Goal: Information Seeking & Learning: Learn about a topic

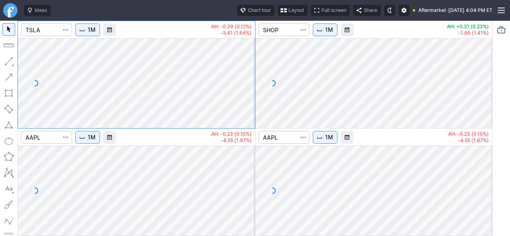
click at [281, 9] on span "button" at bounding box center [283, 10] width 5 height 6
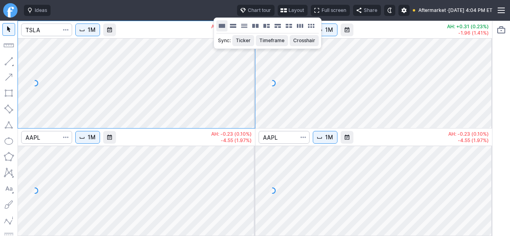
click at [224, 25] on button "Layout" at bounding box center [221, 25] width 11 height 11
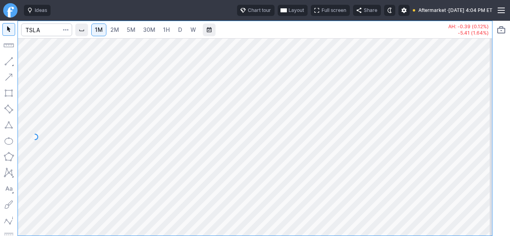
click at [181, 33] on span "D" at bounding box center [180, 30] width 6 height 8
click at [44, 28] on input "Search" at bounding box center [46, 29] width 51 height 13
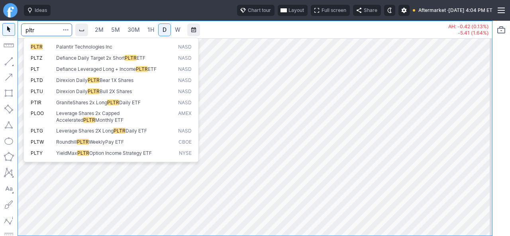
type input "pltr"
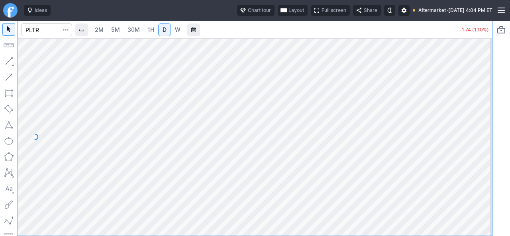
drag, startPoint x: 483, startPoint y: 103, endPoint x: 475, endPoint y: 109, distance: 10.4
click at [481, 109] on div at bounding box center [483, 135] width 17 height 178
click at [46, 31] on input "Search" at bounding box center [46, 29] width 51 height 13
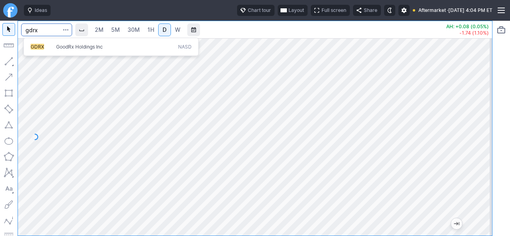
type input "gdrx"
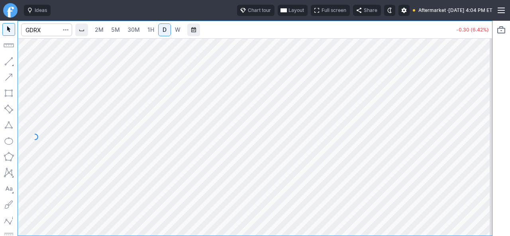
click at [473, 187] on div at bounding box center [255, 136] width 474 height 197
click at [52, 28] on input "Search" at bounding box center [46, 29] width 51 height 13
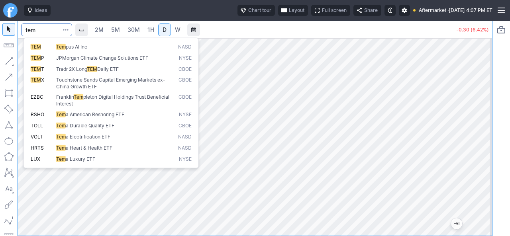
type input "tem"
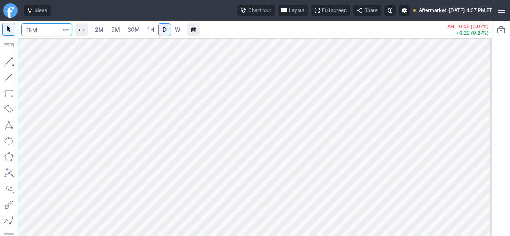
click at [52, 28] on input "Search" at bounding box center [46, 29] width 51 height 13
click at [490, 148] on div at bounding box center [483, 135] width 17 height 178
click at [50, 34] on input "Search" at bounding box center [46, 29] width 51 height 13
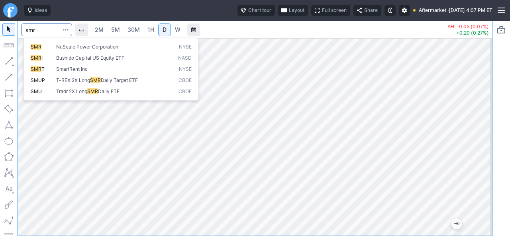
type input "smr"
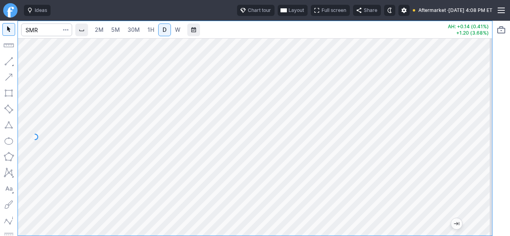
drag, startPoint x: 482, startPoint y: 154, endPoint x: 478, endPoint y: 139, distance: 15.7
click at [478, 140] on div at bounding box center [483, 135] width 17 height 178
drag, startPoint x: 484, startPoint y: 144, endPoint x: 490, endPoint y: 92, distance: 52.4
click at [490, 92] on div at bounding box center [483, 135] width 17 height 178
click at [466, 164] on div at bounding box center [255, 136] width 474 height 197
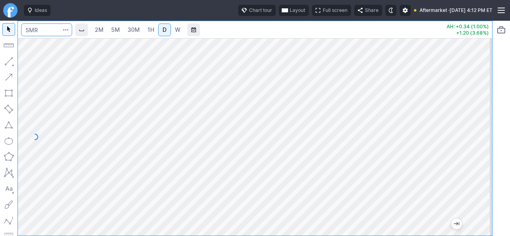
click at [43, 33] on input "Search" at bounding box center [46, 29] width 51 height 13
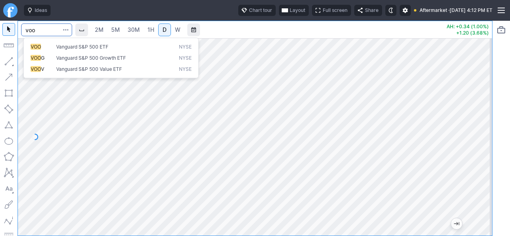
type input "voo"
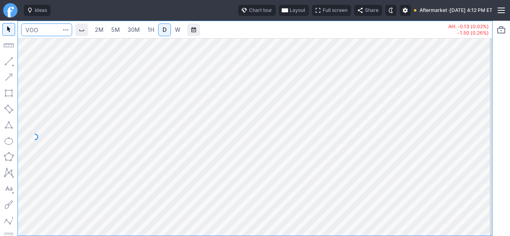
click at [55, 32] on input "Search" at bounding box center [46, 29] width 51 height 13
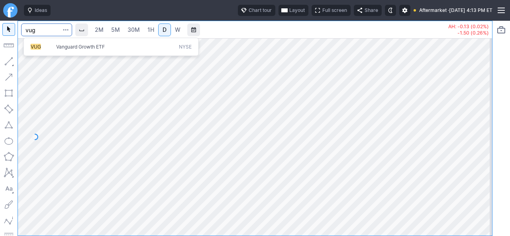
type input "vug"
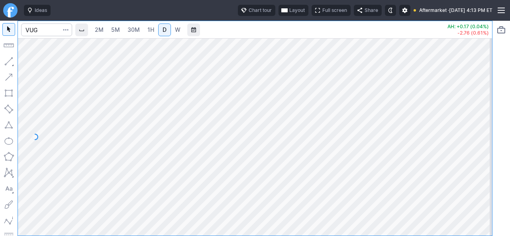
drag, startPoint x: 481, startPoint y: 125, endPoint x: 483, endPoint y: 111, distance: 14.0
click at [483, 111] on div at bounding box center [483, 135] width 17 height 178
click at [294, 165] on div at bounding box center [255, 136] width 474 height 197
drag, startPoint x: 480, startPoint y: 134, endPoint x: 484, endPoint y: 99, distance: 35.4
click at [485, 99] on div at bounding box center [483, 135] width 17 height 178
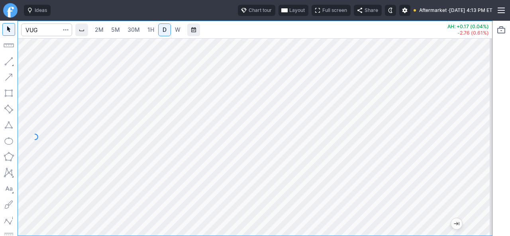
drag, startPoint x: 484, startPoint y: 153, endPoint x: 477, endPoint y: 104, distance: 49.8
click at [477, 104] on div at bounding box center [483, 135] width 17 height 178
drag, startPoint x: 488, startPoint y: 155, endPoint x: 484, endPoint y: 200, distance: 45.2
click at [486, 199] on div at bounding box center [483, 135] width 17 height 178
click at [480, 137] on div at bounding box center [483, 135] width 17 height 178
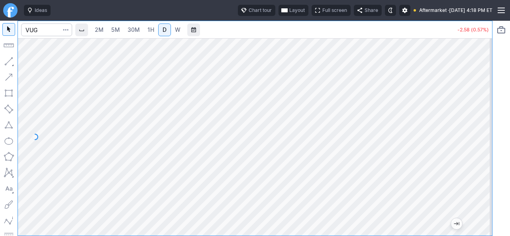
drag, startPoint x: 488, startPoint y: 168, endPoint x: 488, endPoint y: 122, distance: 45.4
click at [489, 132] on div at bounding box center [483, 135] width 17 height 178
